Goal: Find specific page/section: Find specific page/section

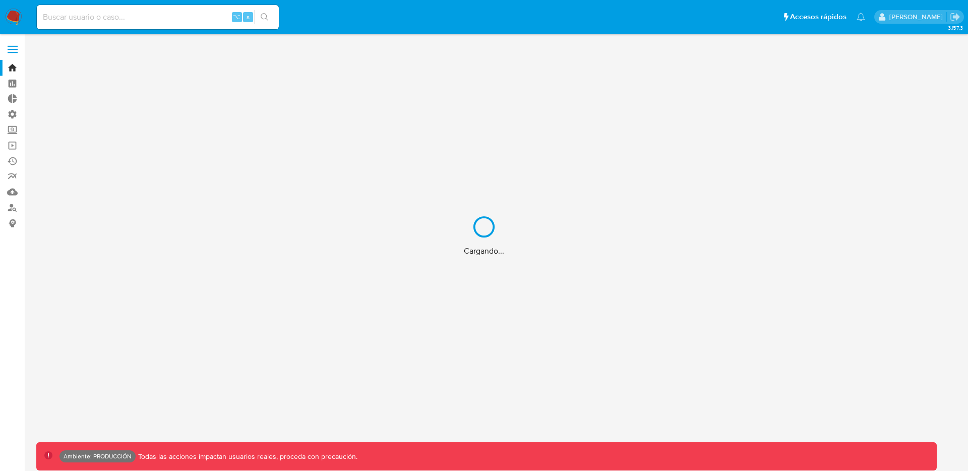
click at [11, 50] on div "Cargando..." at bounding box center [484, 235] width 968 height 471
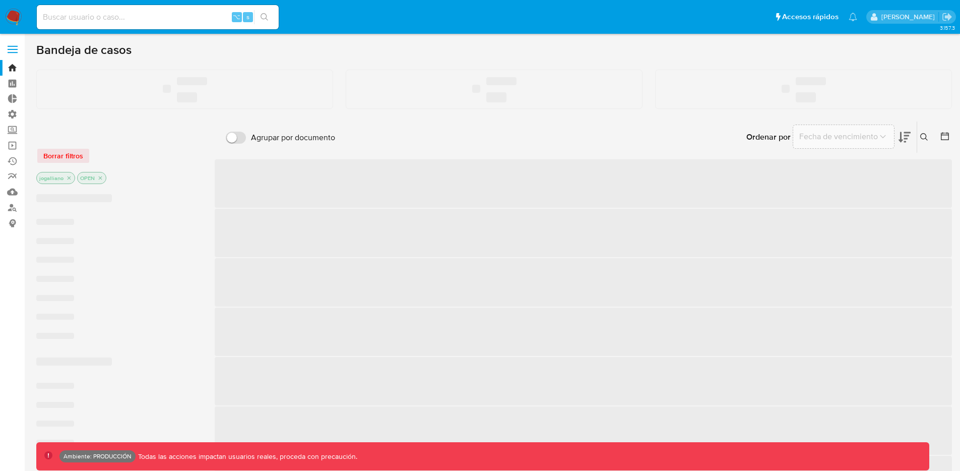
click at [14, 49] on span at bounding box center [13, 50] width 10 height 2
click at [0, 0] on input "checkbox" at bounding box center [0, 0] width 0 height 0
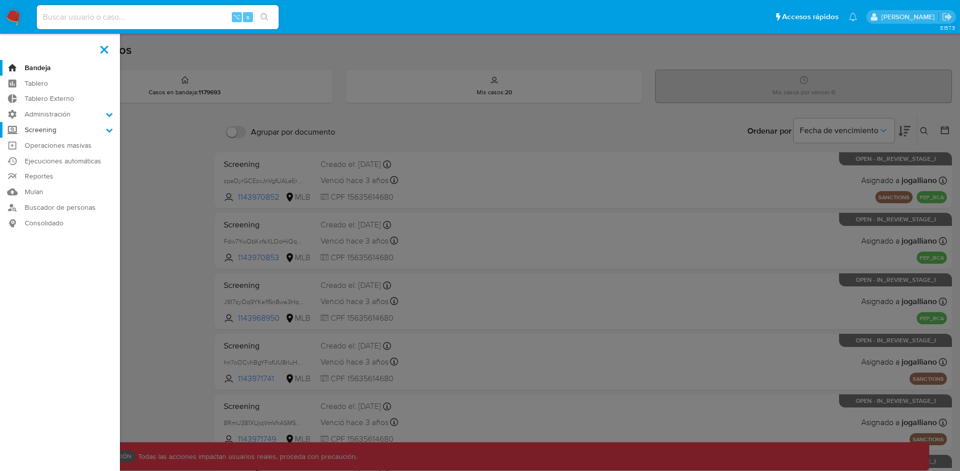
click at [75, 127] on label "Screening" at bounding box center [60, 130] width 120 height 16
click at [0, 0] on input "Screening" at bounding box center [0, 0] width 0 height 0
click at [84, 143] on link "Administrador de Listas" at bounding box center [60, 144] width 120 height 13
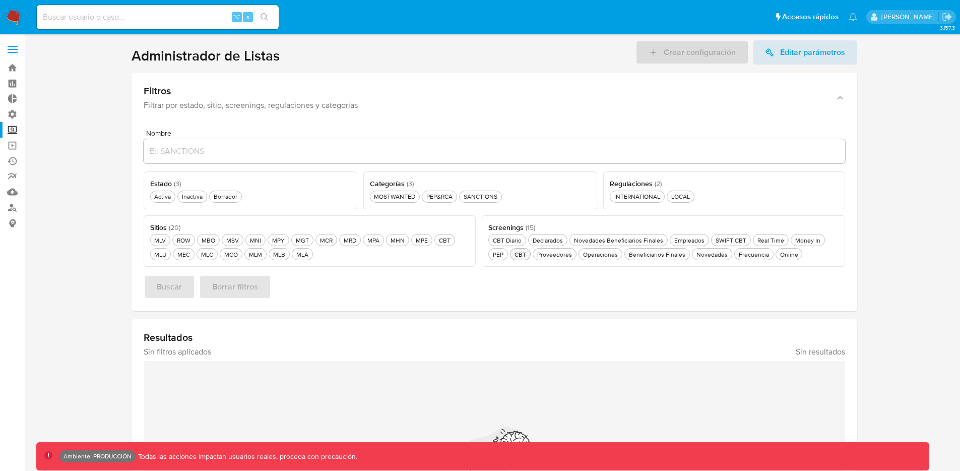
click at [520, 253] on div "CBT CBT" at bounding box center [521, 254] width 16 height 9
click at [180, 284] on span "Buscar" at bounding box center [169, 287] width 25 height 22
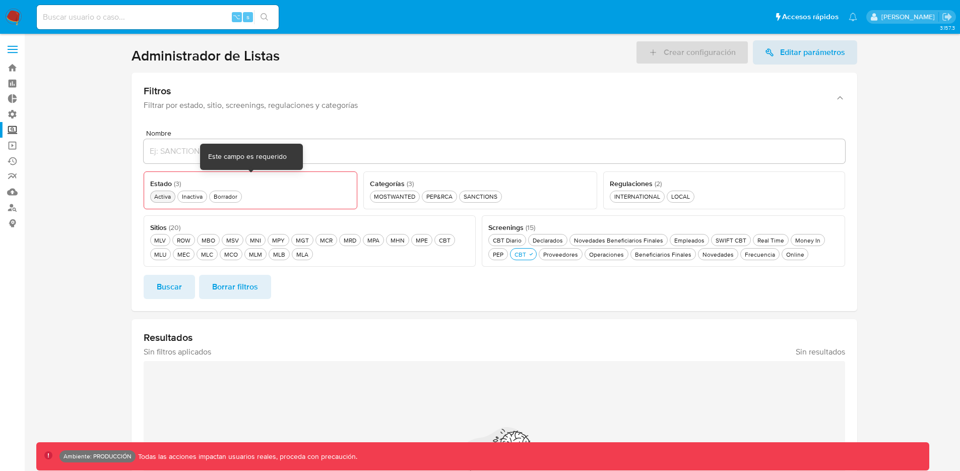
click at [168, 196] on div "Activa Activa" at bounding box center [162, 196] width 21 height 9
click at [175, 279] on span "Buscar" at bounding box center [169, 287] width 25 height 22
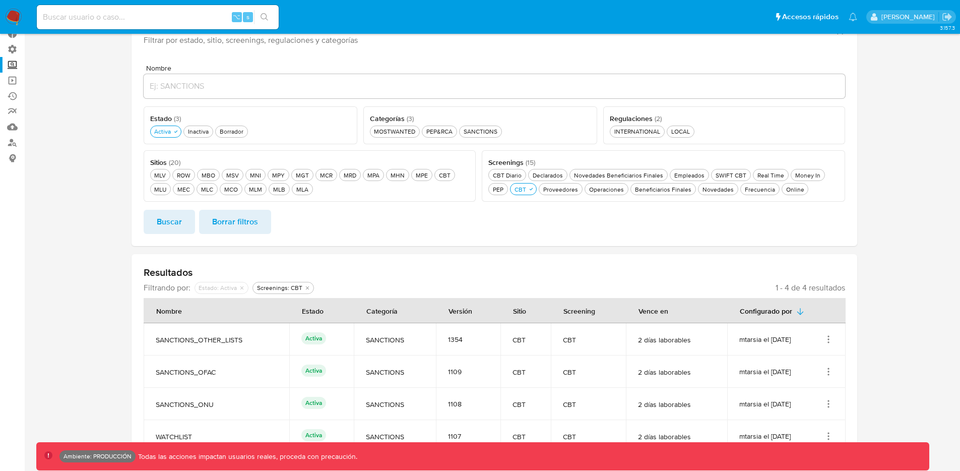
scroll to position [65, 0]
